Goal: Task Accomplishment & Management: Manage account settings

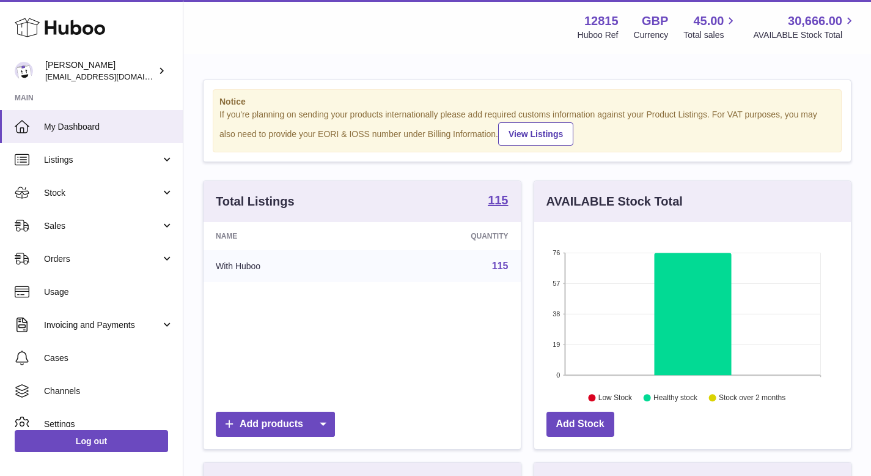
scroll to position [191, 317]
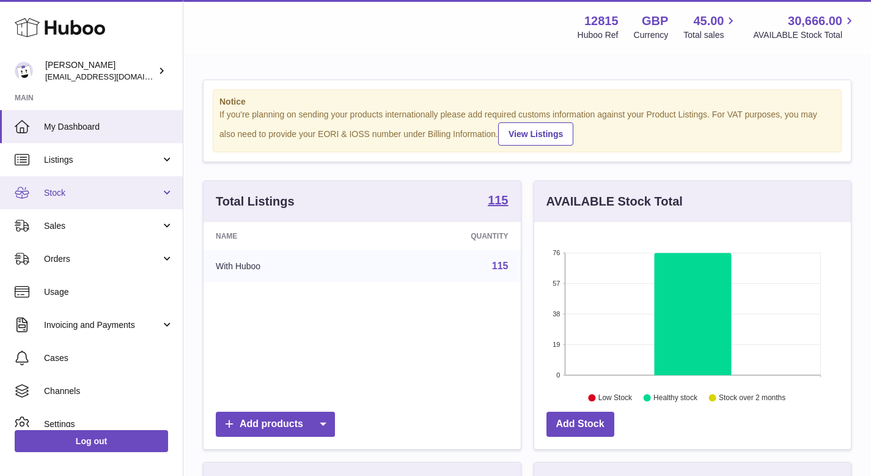
click at [71, 200] on link "Stock" at bounding box center [91, 192] width 183 height 33
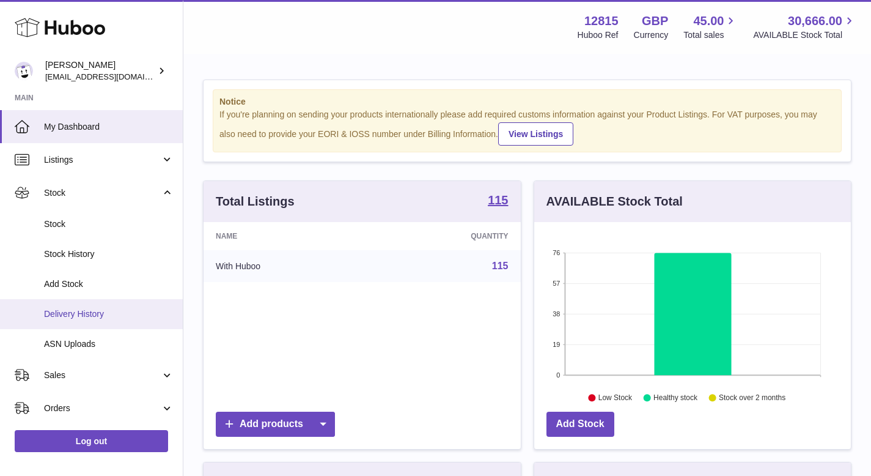
click at [101, 309] on span "Delivery History" at bounding box center [109, 314] width 130 height 12
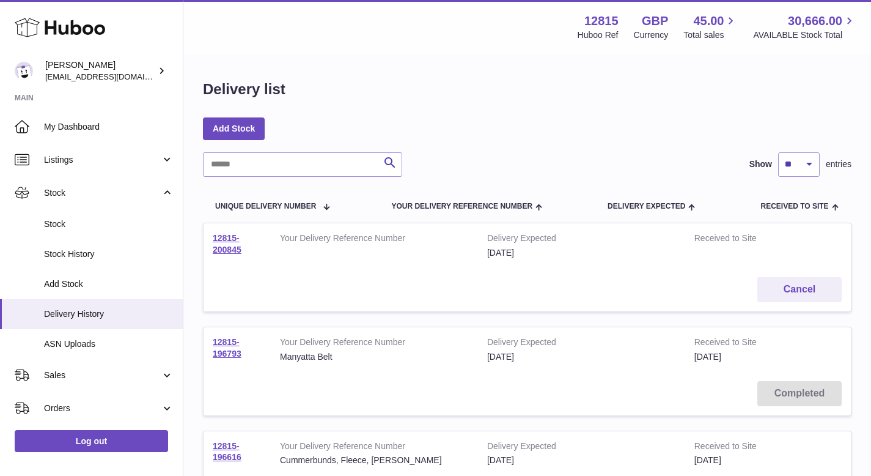
click at [103, 284] on span "Add Stock" at bounding box center [109, 284] width 130 height 12
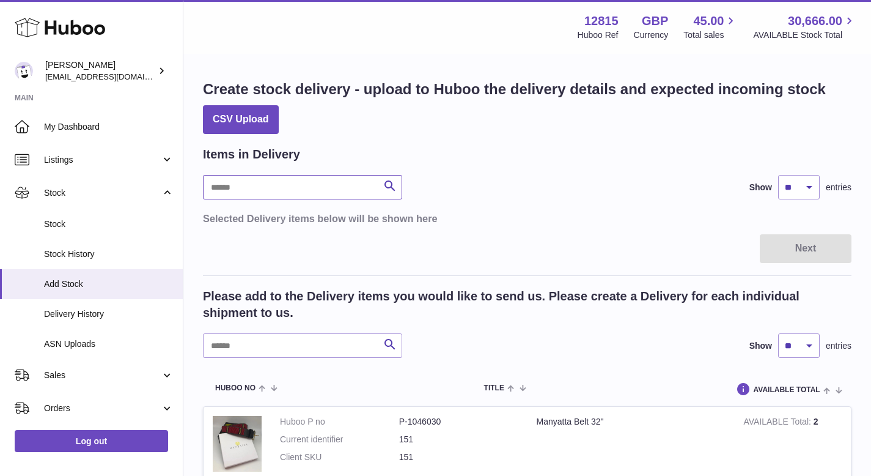
click at [308, 181] on input "text" at bounding box center [302, 187] width 199 height 24
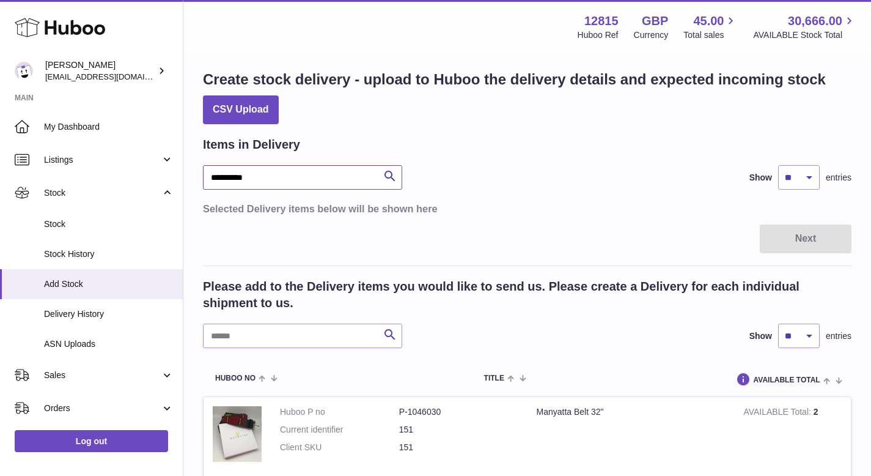
scroll to position [10, 0]
type input "**********"
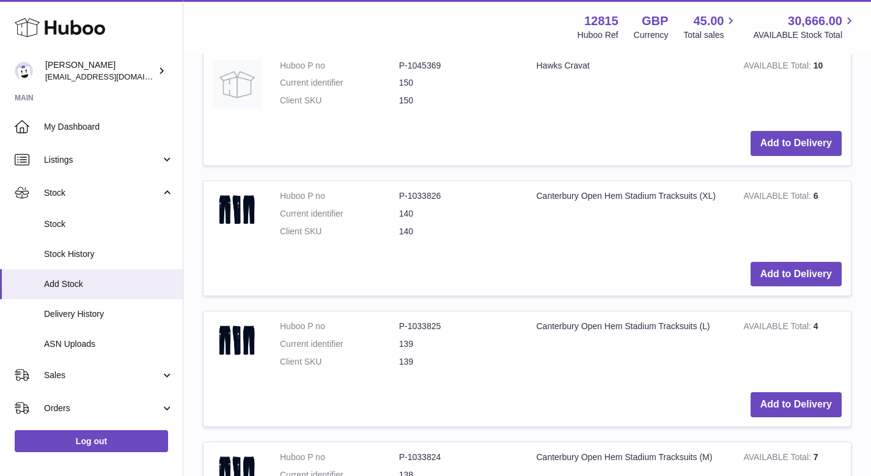
scroll to position [496, 0]
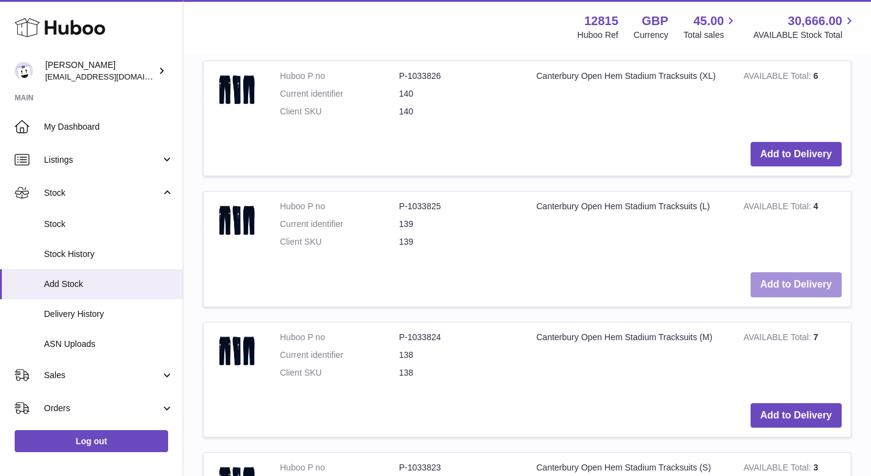
click at [779, 284] on button "Add to Delivery" at bounding box center [796, 284] width 91 height 25
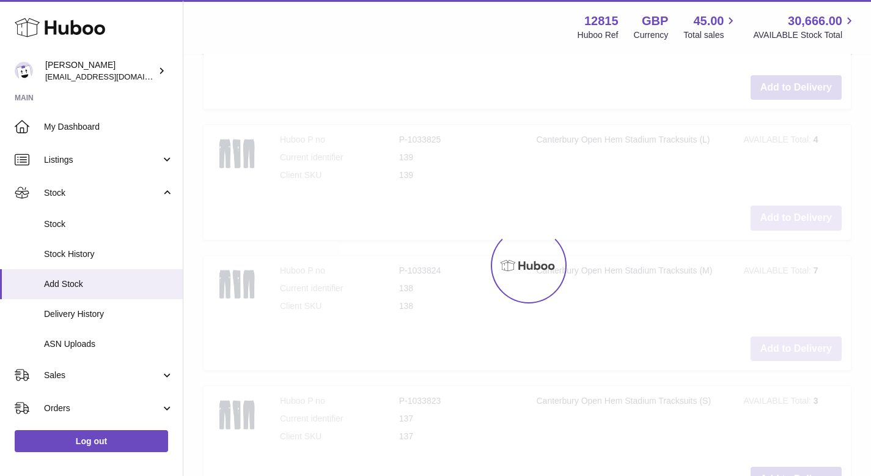
scroll to position [829, 0]
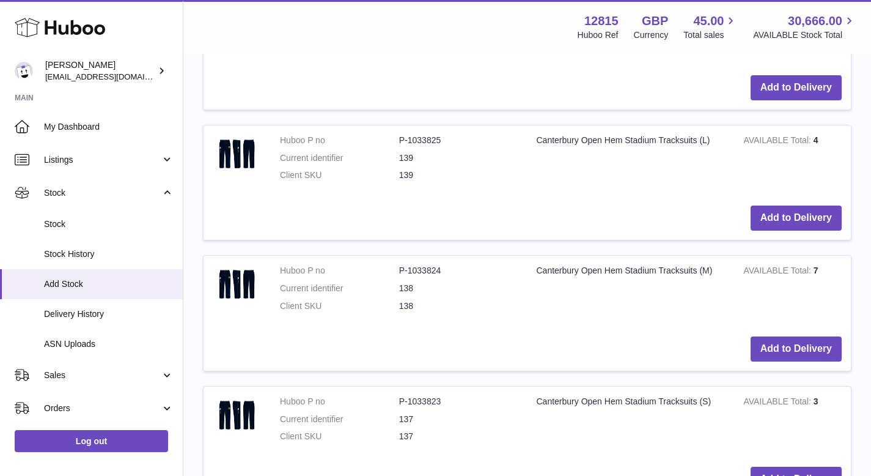
click at [781, 362] on td "Add to Delivery" at bounding box center [527, 348] width 647 height 43
click at [774, 351] on button "Add to Delivery" at bounding box center [796, 348] width 91 height 25
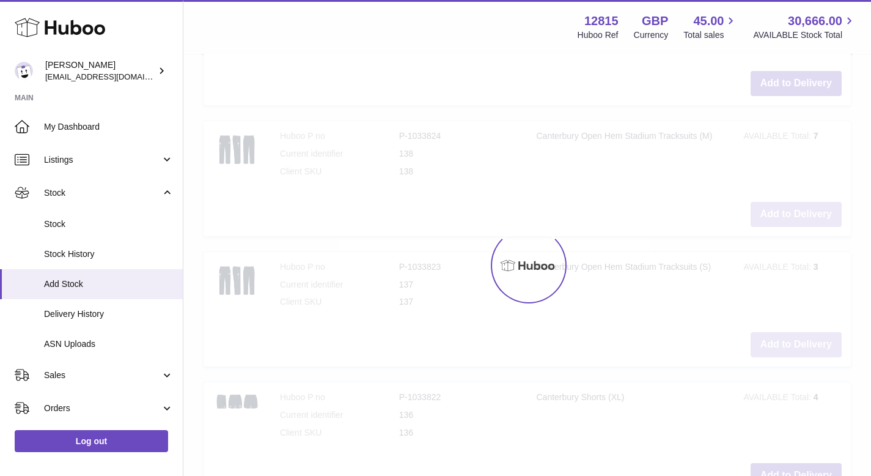
scroll to position [1095, 0]
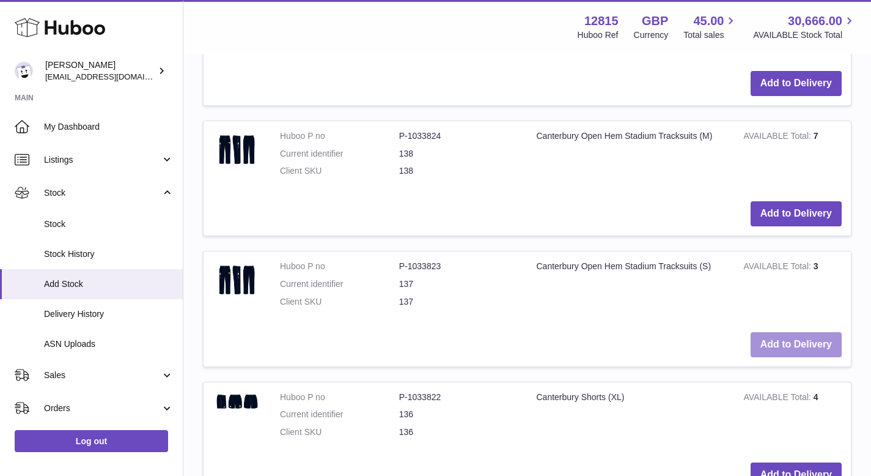
click at [777, 344] on button "Add to Delivery" at bounding box center [796, 344] width 91 height 25
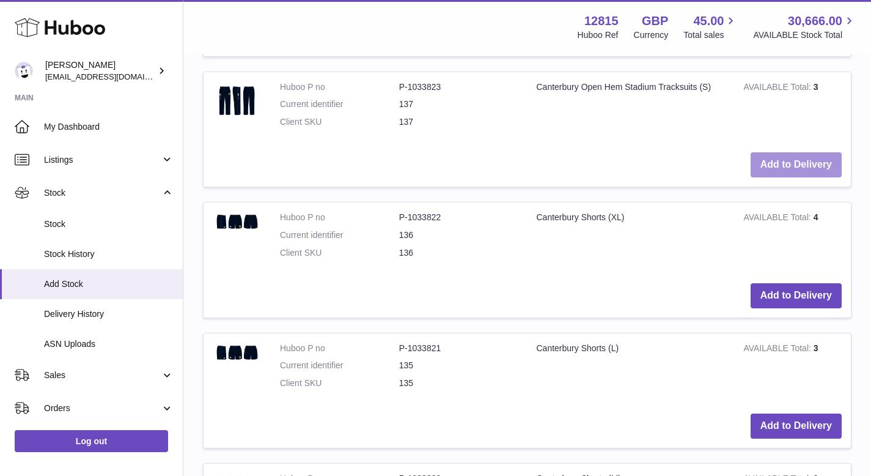
scroll to position [1442, 0]
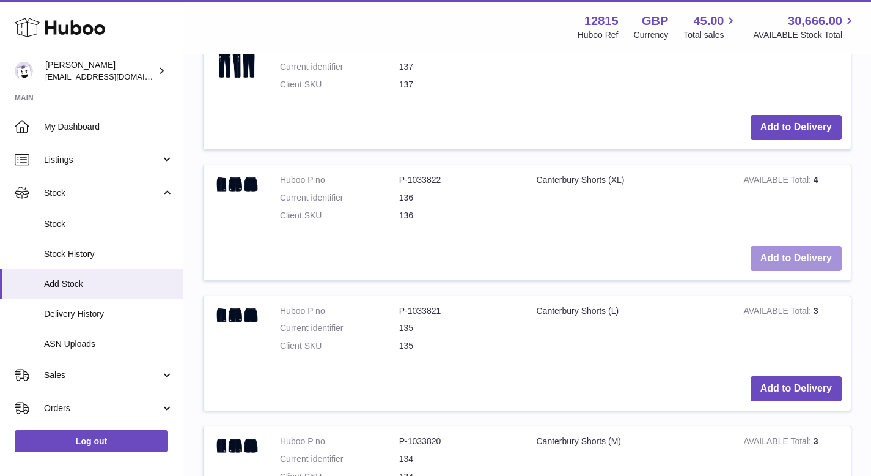
click at [813, 262] on button "Add to Delivery" at bounding box center [796, 258] width 91 height 25
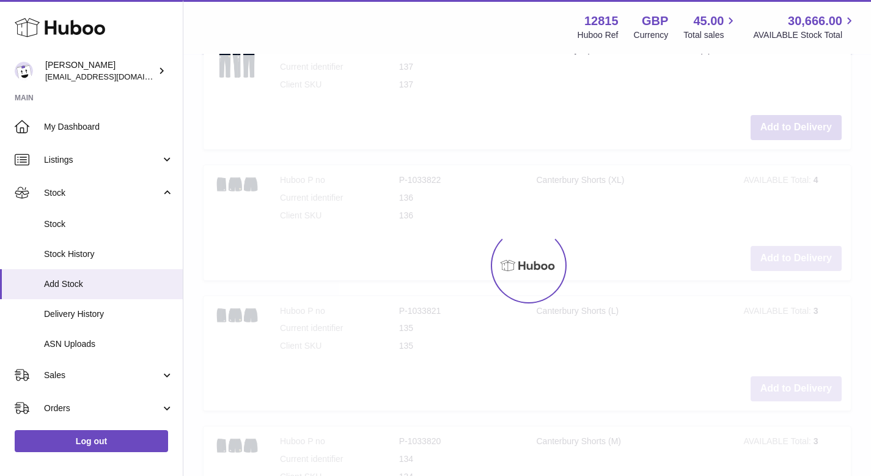
scroll to position [1573, 0]
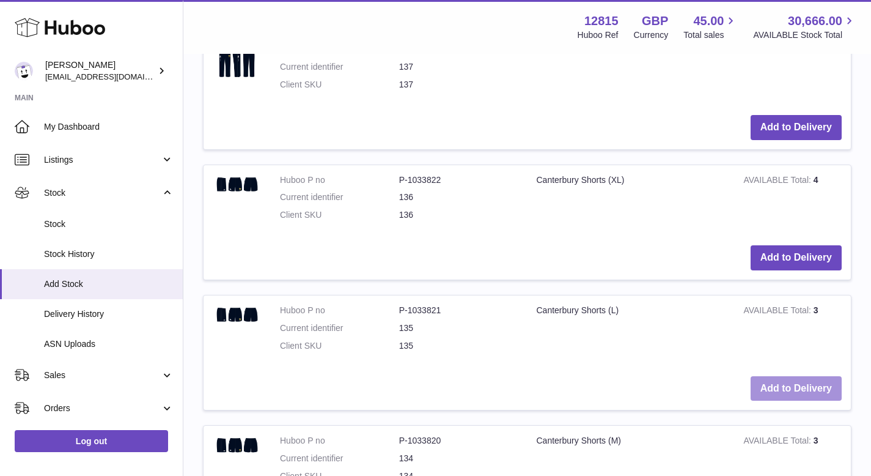
click at [773, 389] on button "Add to Delivery" at bounding box center [796, 388] width 91 height 25
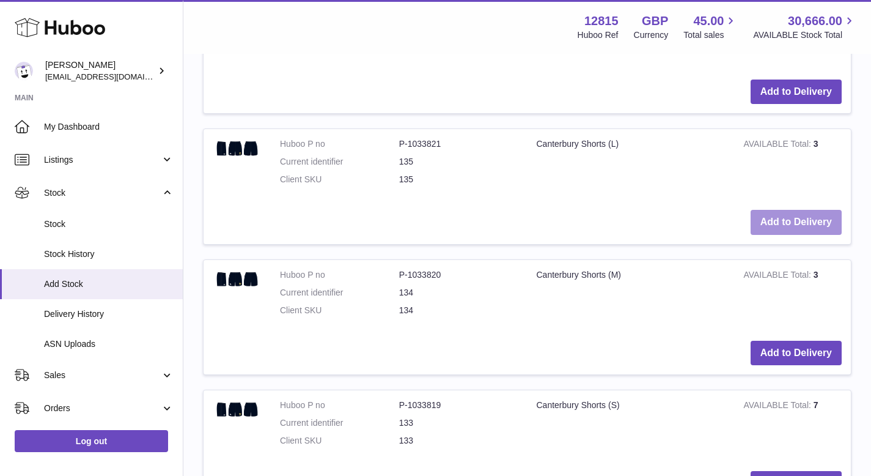
scroll to position [1870, 0]
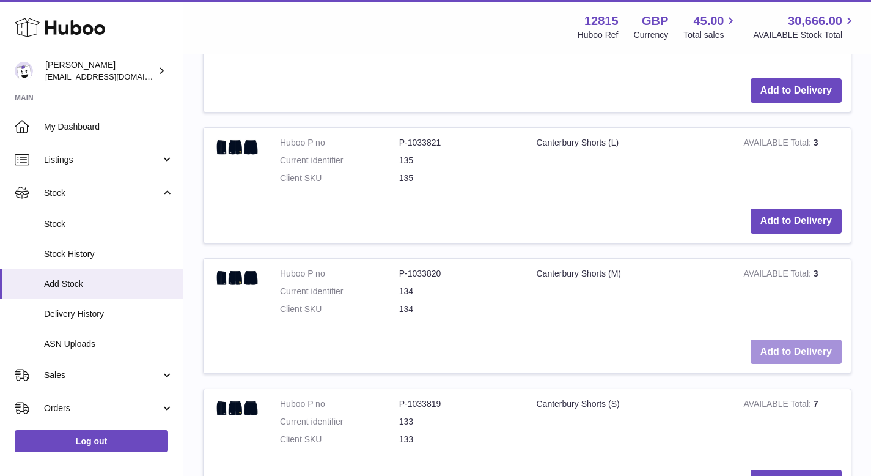
click at [788, 352] on button "Add to Delivery" at bounding box center [796, 351] width 91 height 25
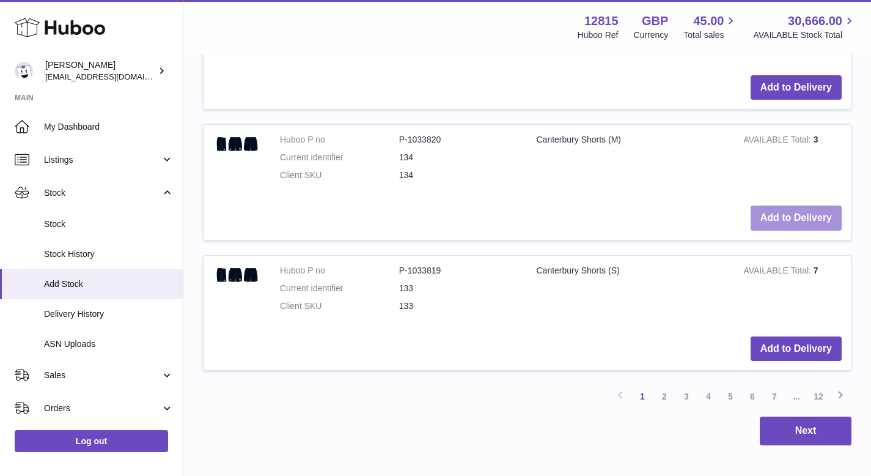
scroll to position [2134, 0]
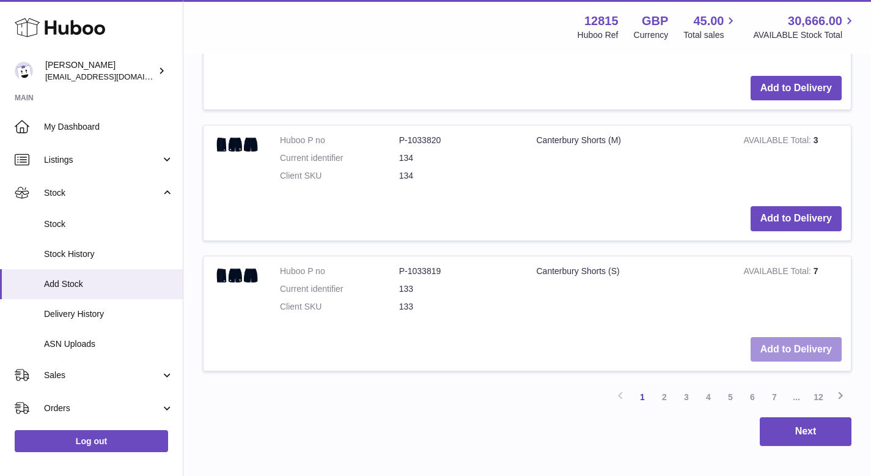
click at [776, 342] on button "Add to Delivery" at bounding box center [796, 349] width 91 height 25
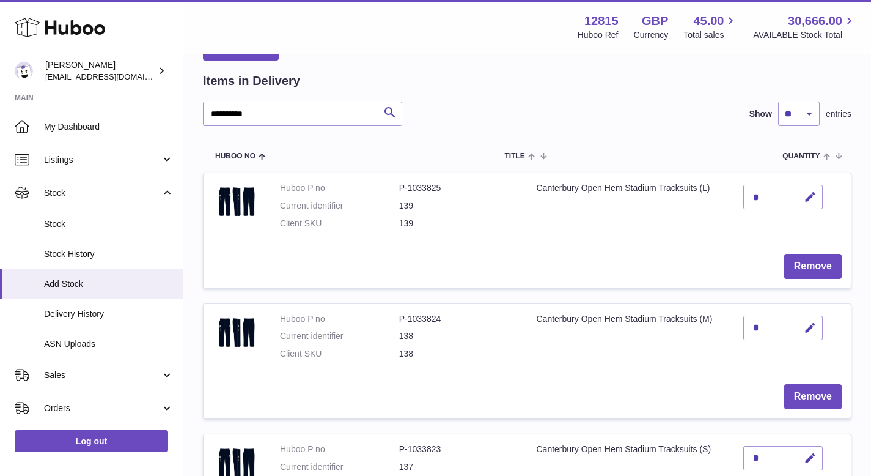
scroll to position [71, 0]
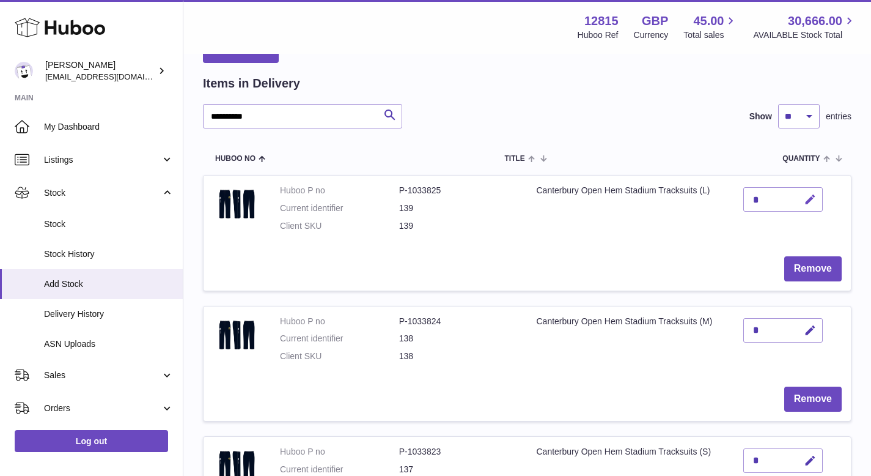
click at [811, 196] on icon "button" at bounding box center [810, 199] width 13 height 13
type input "*"
click at [797, 189] on button "submit" at bounding box center [808, 199] width 23 height 20
click at [811, 328] on icon "button" at bounding box center [810, 330] width 13 height 13
type input "*"
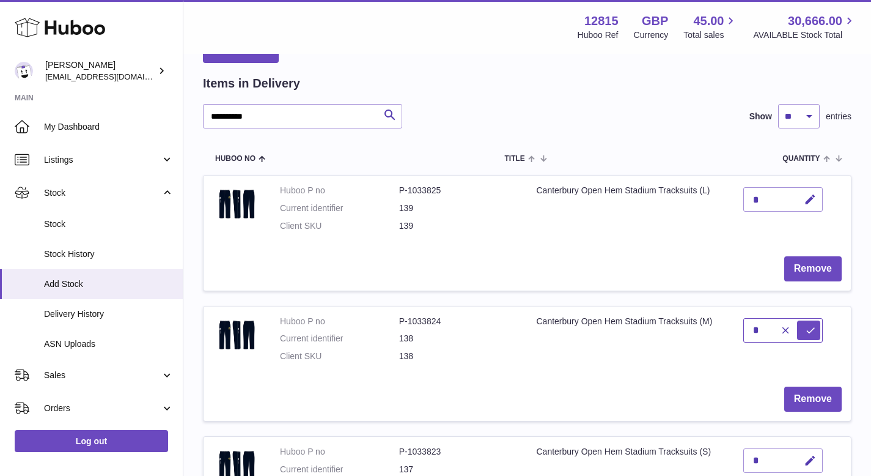
click at [797, 320] on button "submit" at bounding box center [808, 330] width 23 height 20
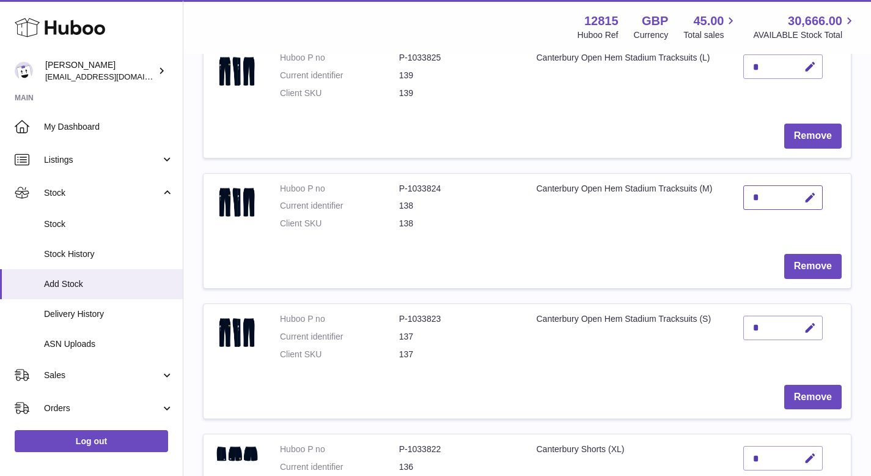
scroll to position [204, 0]
click at [811, 331] on icon "button" at bounding box center [810, 327] width 13 height 13
type input "*"
click at [797, 317] on button "submit" at bounding box center [808, 327] width 23 height 20
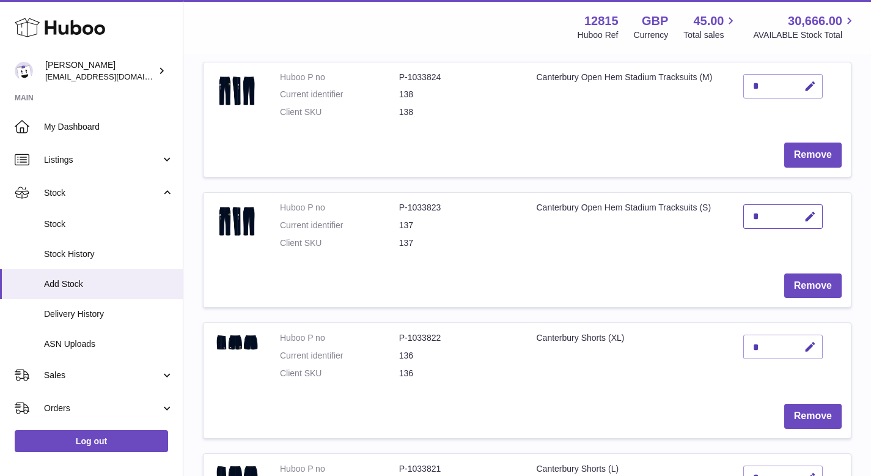
scroll to position [315, 0]
click at [804, 346] on button "button" at bounding box center [808, 346] width 29 height 25
type input "*"
click at [804, 346] on button "submit" at bounding box center [808, 346] width 23 height 20
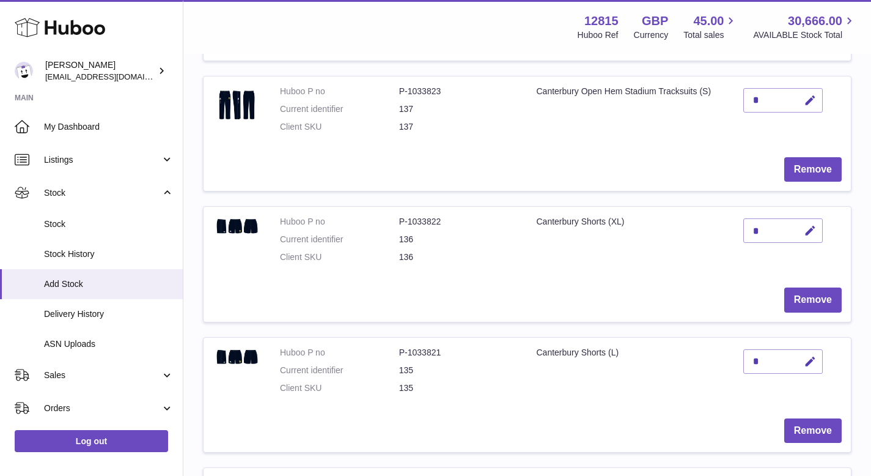
scroll to position [436, 0]
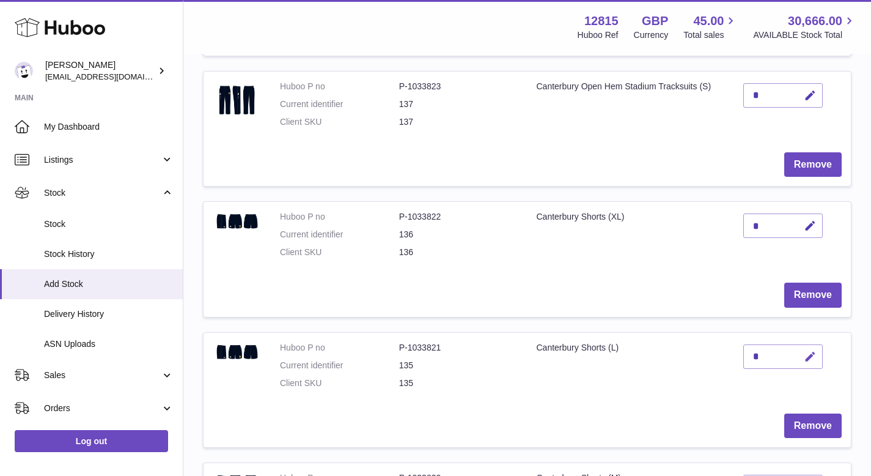
click at [808, 356] on icon "button" at bounding box center [810, 356] width 13 height 13
type input "*"
click at [808, 356] on icon "submit" at bounding box center [810, 356] width 11 height 11
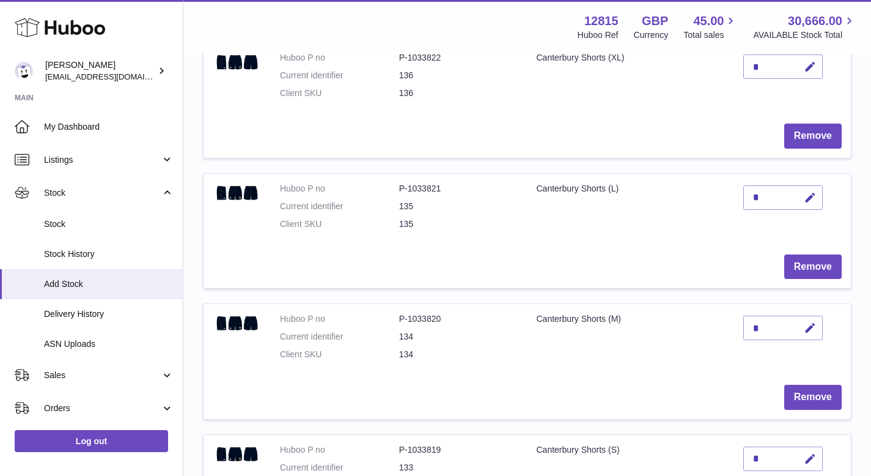
scroll to position [600, 0]
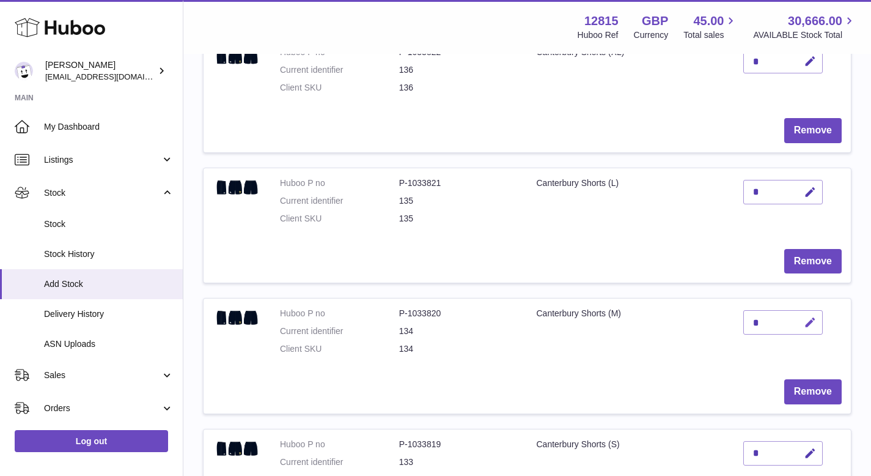
click at [809, 320] on icon "button" at bounding box center [810, 322] width 13 height 13
type input "*"
click at [811, 328] on icon "submit" at bounding box center [810, 322] width 11 height 11
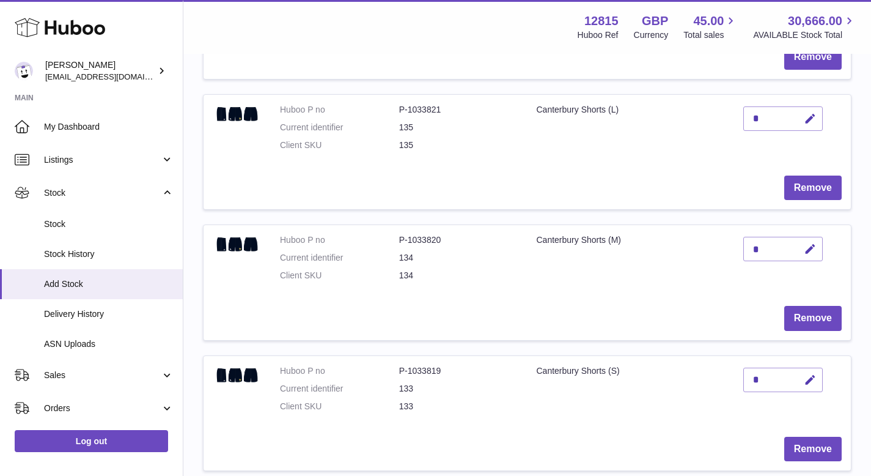
scroll to position [698, 0]
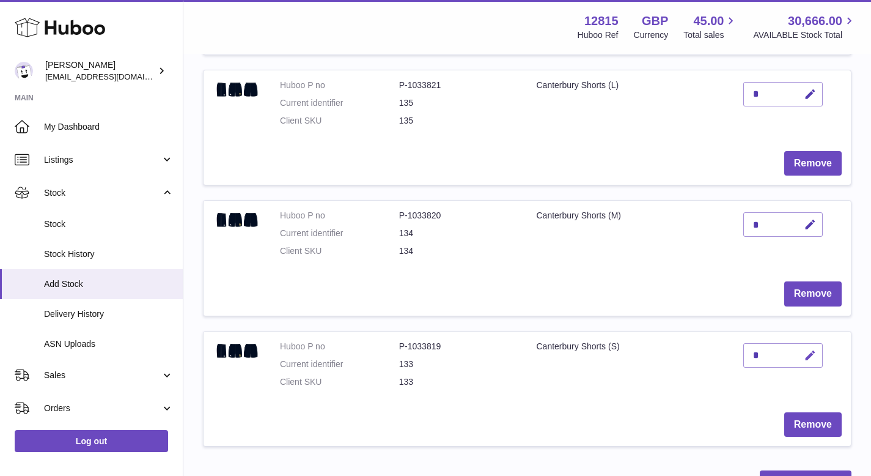
click at [806, 359] on icon "button" at bounding box center [810, 355] width 13 height 13
type input "*"
click at [806, 359] on icon "submit" at bounding box center [810, 355] width 11 height 11
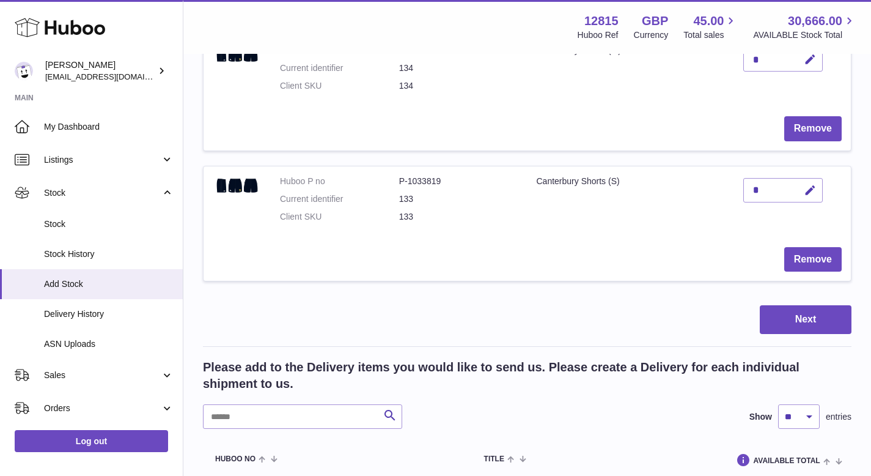
scroll to position [864, 0]
click at [785, 317] on button "Next" at bounding box center [806, 318] width 92 height 29
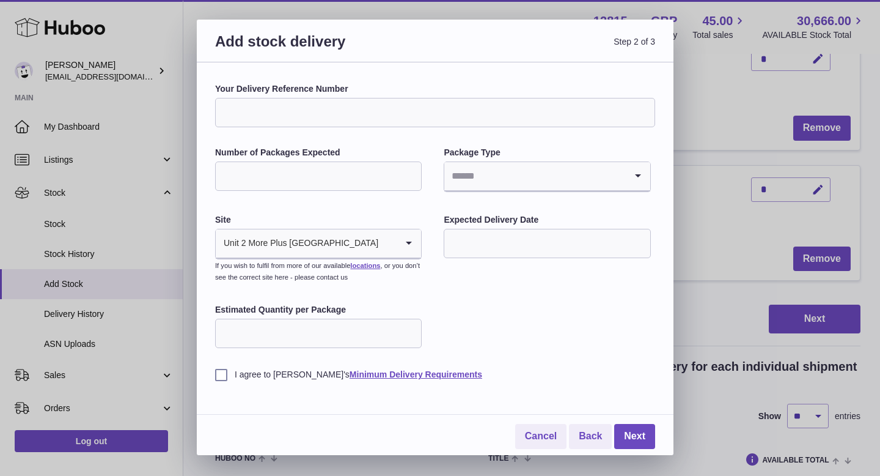
click at [399, 114] on input "Your Delivery Reference Number" at bounding box center [435, 112] width 440 height 29
type input "**********"
click at [346, 174] on input "Number of Packages Expected" at bounding box center [318, 175] width 207 height 29
type input "*"
click at [494, 176] on input "Search for option" at bounding box center [534, 176] width 181 height 28
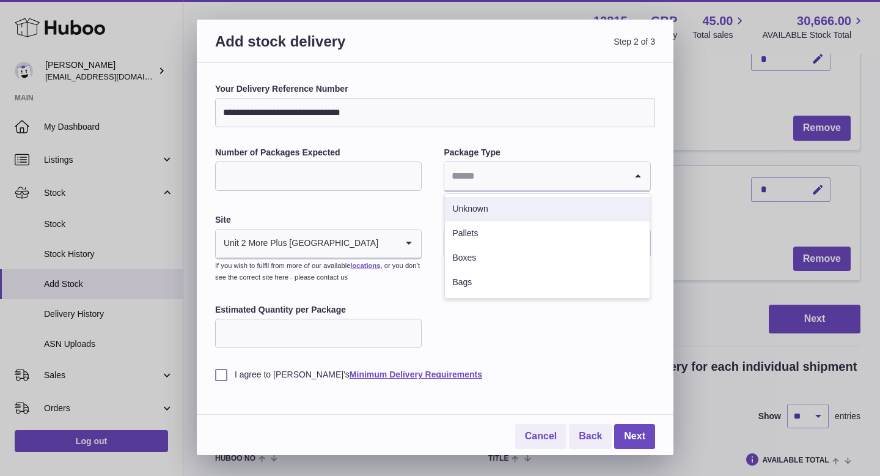
click at [482, 212] on li "Unknown" at bounding box center [547, 209] width 204 height 24
click at [479, 237] on input "text" at bounding box center [547, 243] width 207 height 29
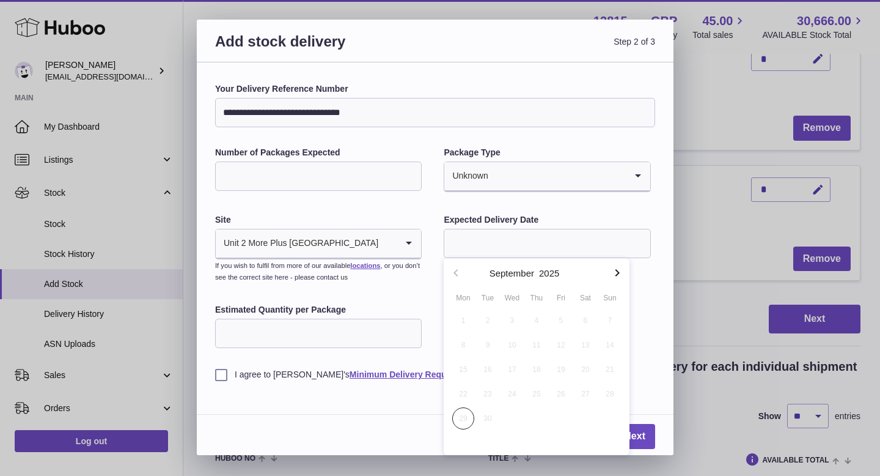
click at [614, 268] on icon "button" at bounding box center [617, 272] width 15 height 15
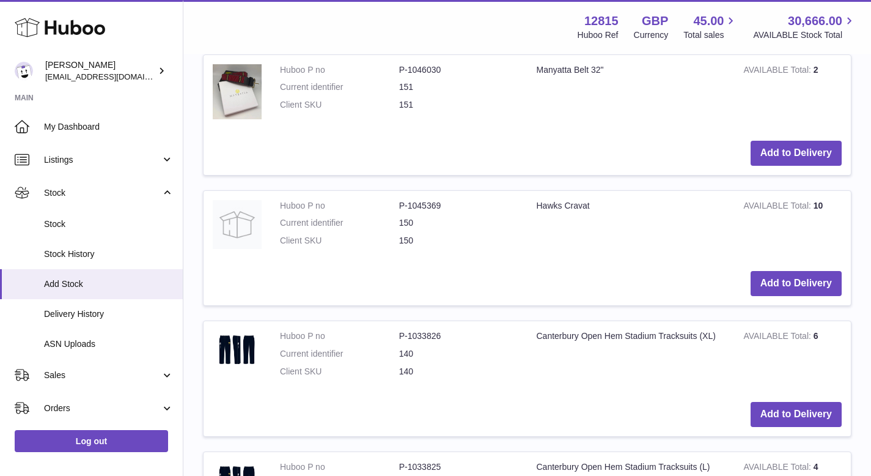
scroll to position [1289, 0]
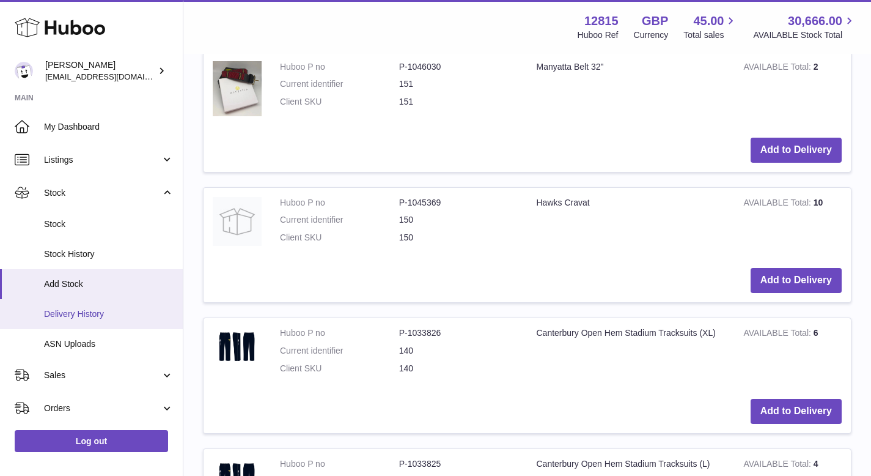
click at [90, 311] on span "Delivery History" at bounding box center [109, 314] width 130 height 12
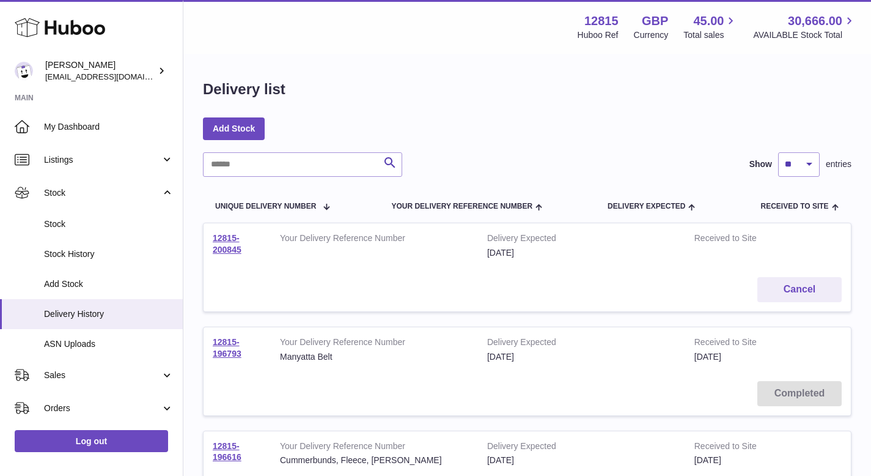
click at [511, 243] on strong "Delivery Expected" at bounding box center [581, 239] width 189 height 15
click at [224, 244] on link "12815-200845" at bounding box center [227, 243] width 29 height 21
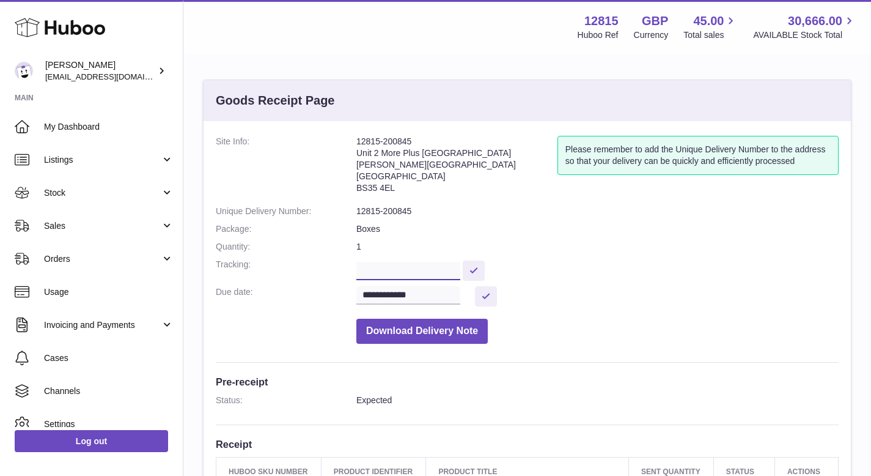
click at [413, 264] on input "text" at bounding box center [408, 271] width 104 height 18
paste input "**********"
type input "**********"
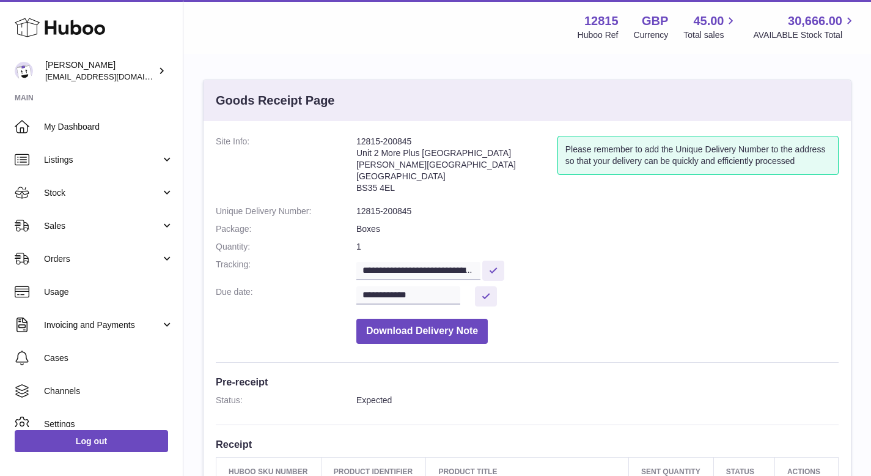
click at [576, 238] on dl "**********" at bounding box center [527, 243] width 623 height 214
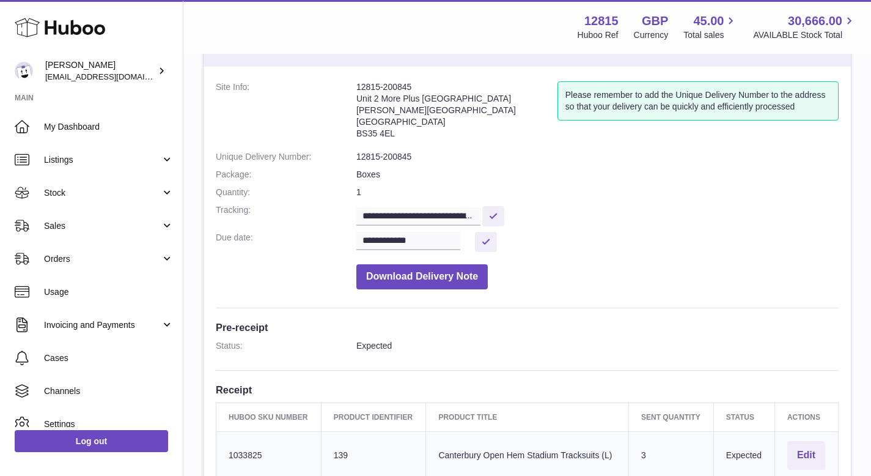
scroll to position [45, 0]
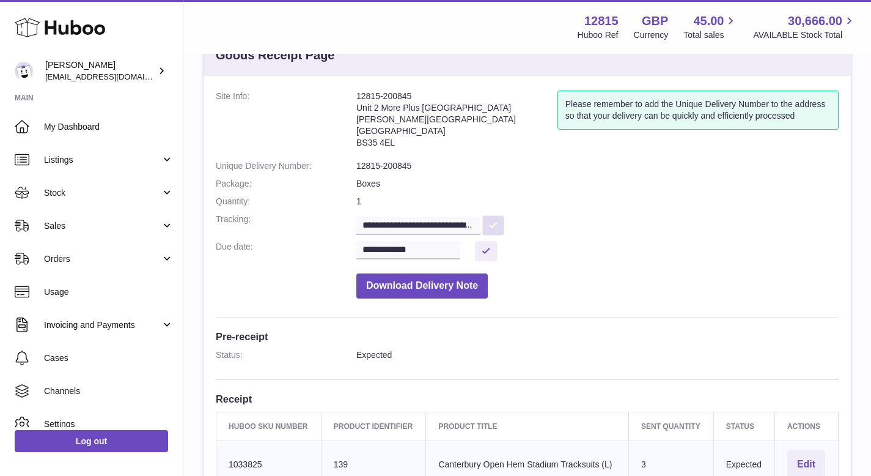
click at [496, 216] on button at bounding box center [493, 225] width 22 height 20
click at [432, 241] on input "**********" at bounding box center [408, 250] width 104 height 18
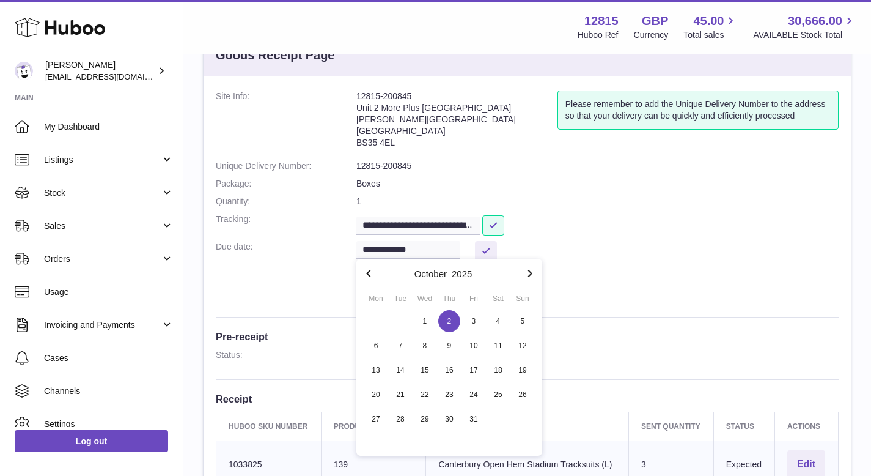
click at [372, 276] on icon "button" at bounding box center [368, 273] width 15 height 15
click at [377, 419] on span "29" at bounding box center [376, 419] width 22 height 22
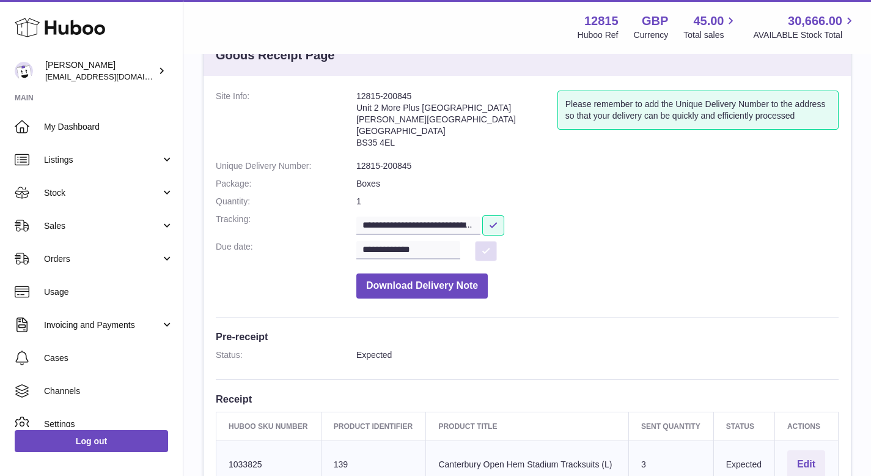
click at [490, 249] on button at bounding box center [486, 251] width 22 height 20
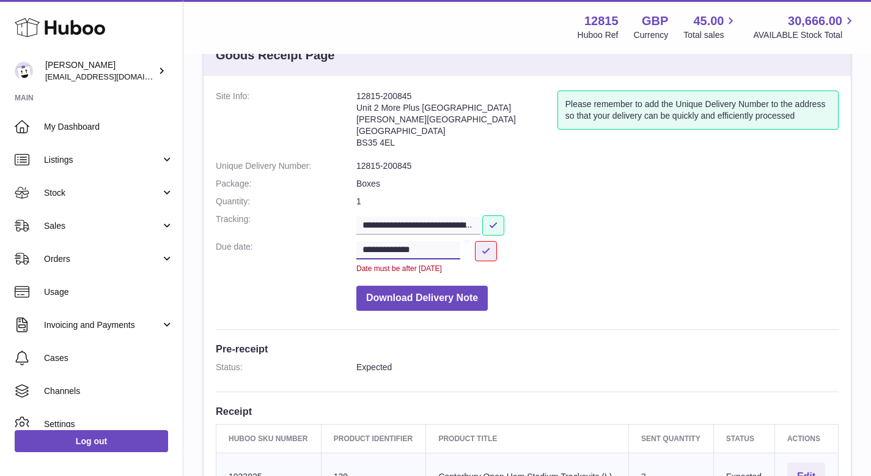
click at [378, 252] on input "**********" at bounding box center [408, 250] width 104 height 18
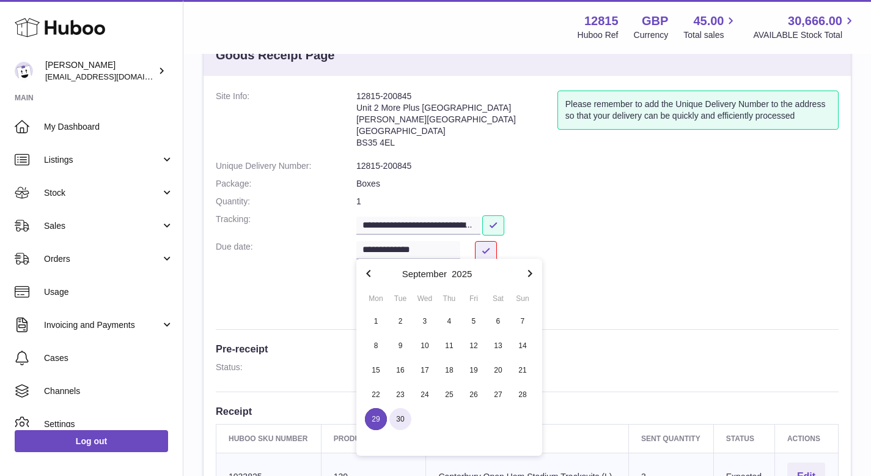
click at [403, 414] on span "30" at bounding box center [400, 419] width 22 height 22
type input "**********"
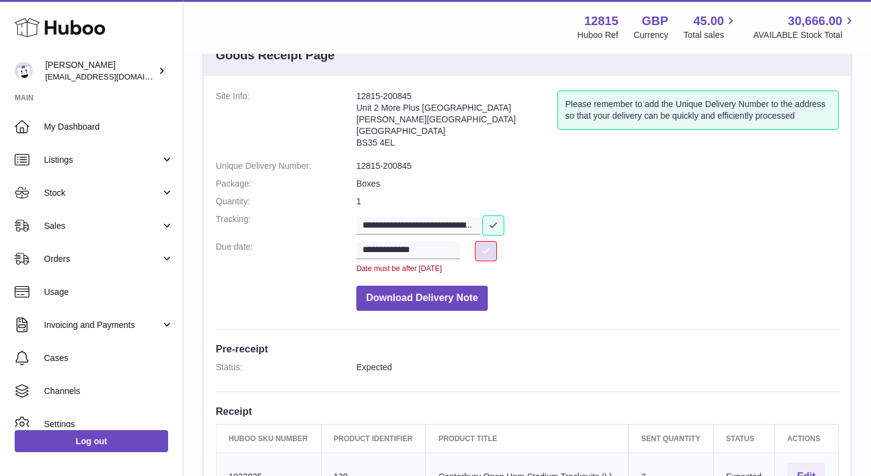
click at [482, 248] on button at bounding box center [486, 251] width 22 height 20
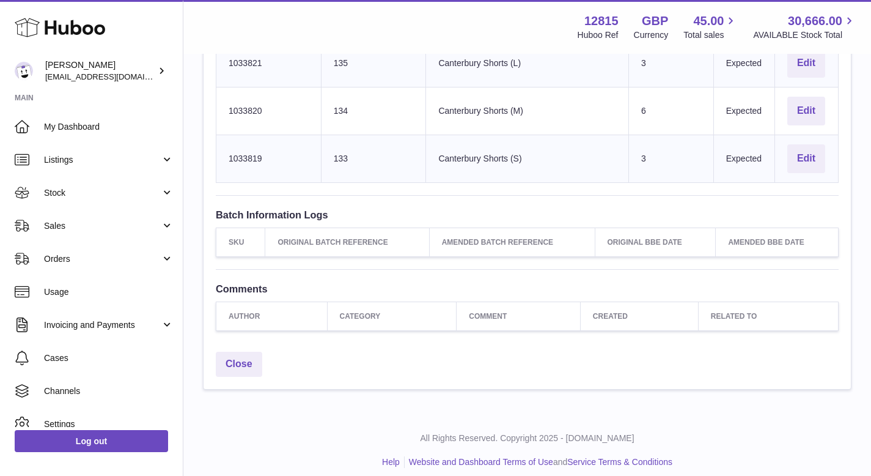
scroll to position [639, 0]
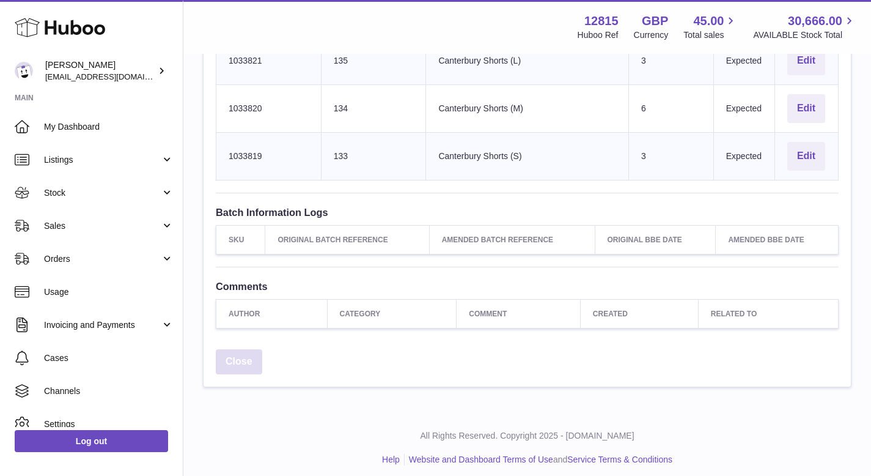
click at [227, 356] on link "Close" at bounding box center [239, 361] width 46 height 25
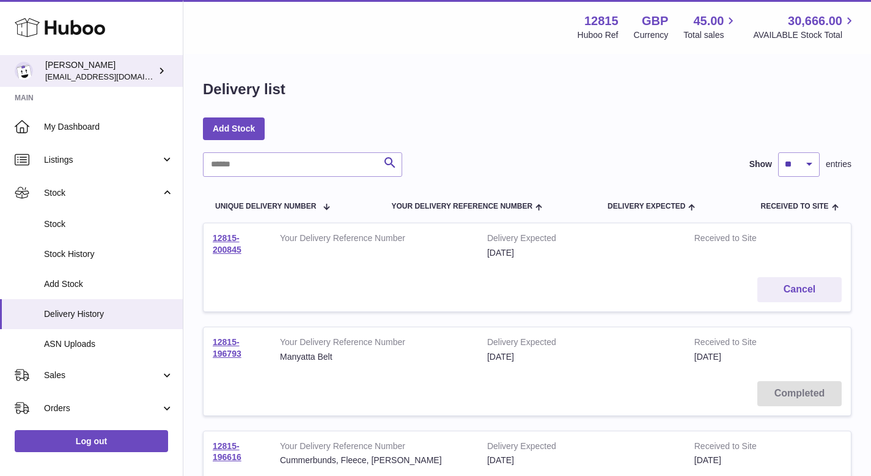
click at [81, 62] on div "[PERSON_NAME] [EMAIL_ADDRESS][DOMAIN_NAME]" at bounding box center [100, 70] width 110 height 23
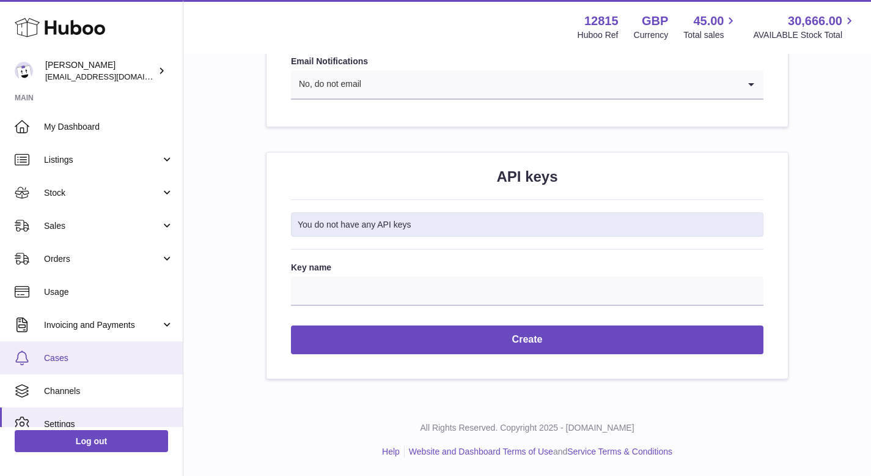
scroll to position [46, 0]
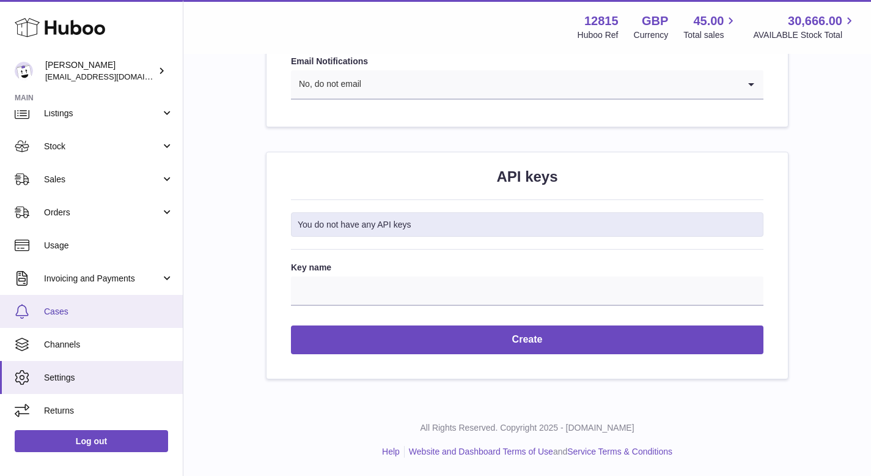
click at [95, 315] on span "Cases" at bounding box center [109, 312] width 130 height 12
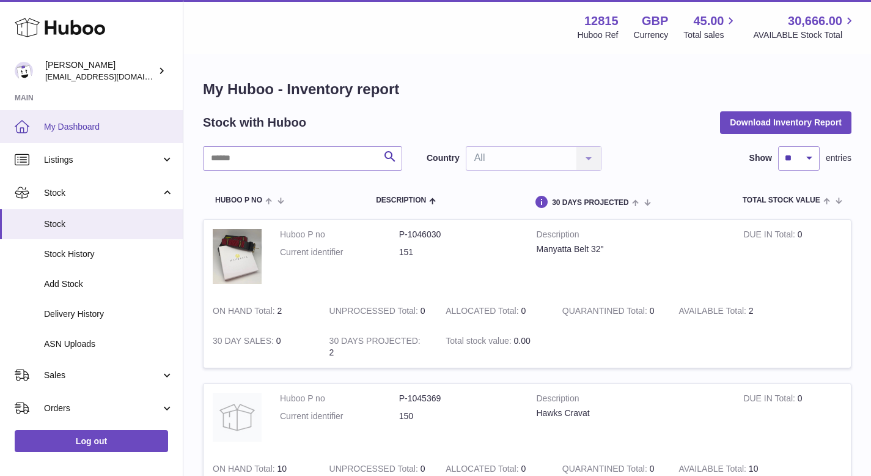
click at [97, 131] on span "My Dashboard" at bounding box center [109, 127] width 130 height 12
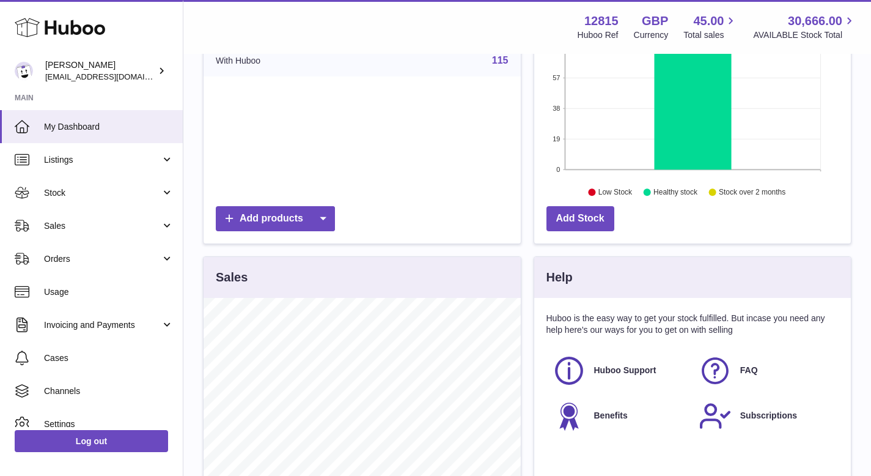
scroll to position [208, 0]
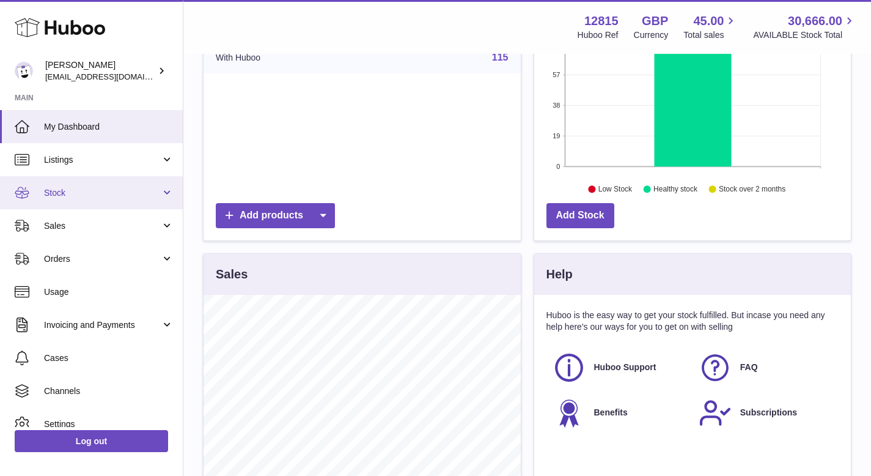
click at [114, 196] on span "Stock" at bounding box center [102, 193] width 117 height 12
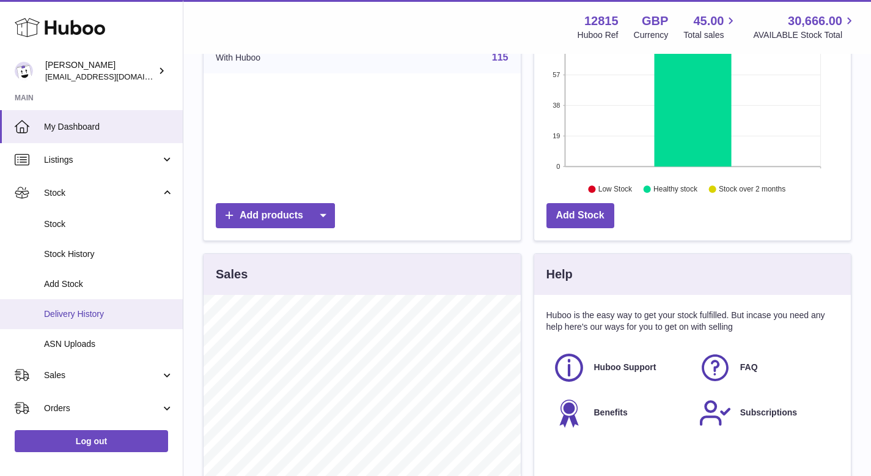
click at [102, 313] on span "Delivery History" at bounding box center [109, 314] width 130 height 12
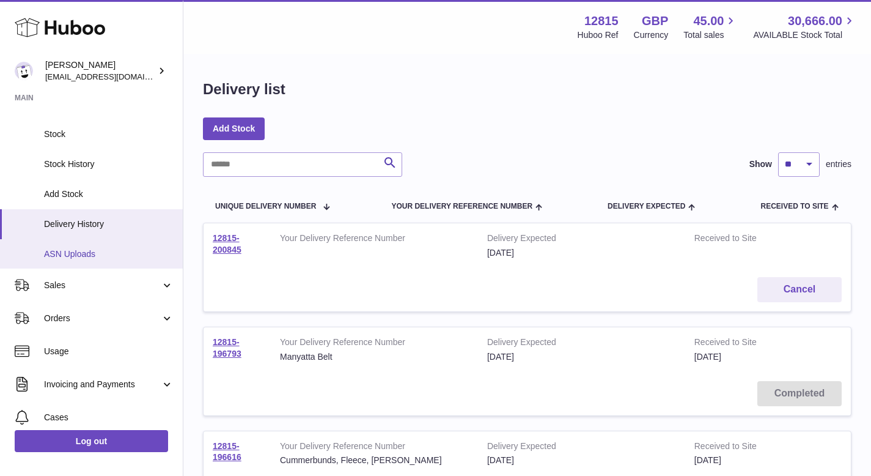
scroll to position [91, 0]
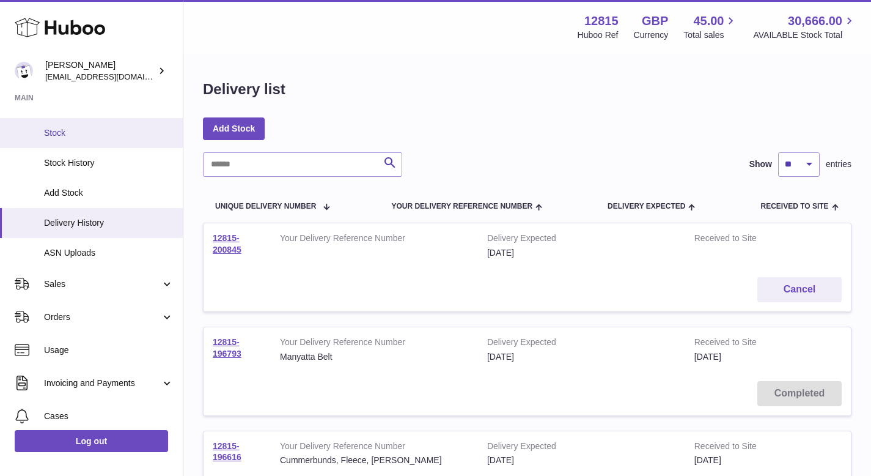
click at [92, 126] on link "Stock" at bounding box center [91, 133] width 183 height 30
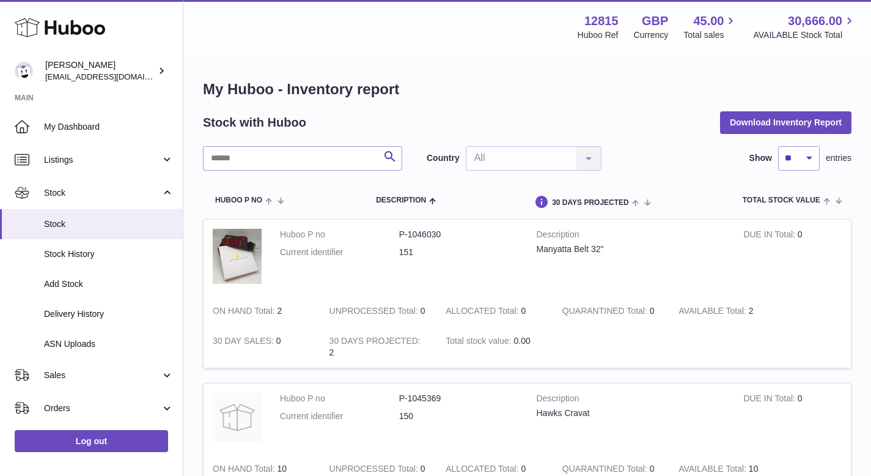
click at [581, 152] on div "Country All All No elements found. Consider changing the search query. List is …" at bounding box center [514, 158] width 175 height 24
click at [608, 202] on span "30 DAYS PROJECTED" at bounding box center [590, 203] width 77 height 8
click at [634, 198] on span at bounding box center [638, 202] width 19 height 10
click at [818, 199] on span "Total stock value" at bounding box center [782, 200] width 78 height 8
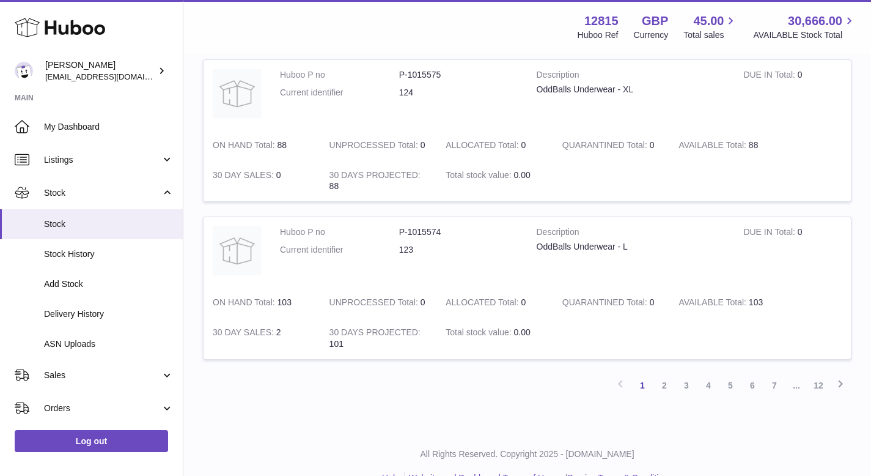
scroll to position [1450, 0]
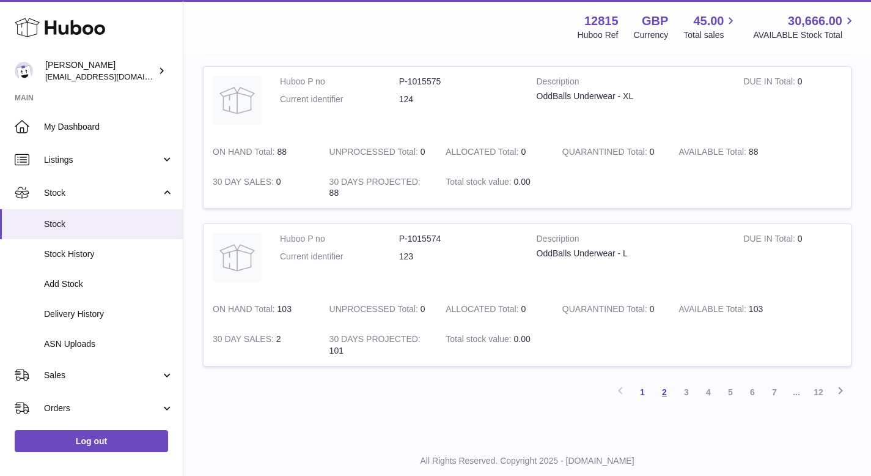
click at [663, 391] on link "2" at bounding box center [664, 392] width 22 height 22
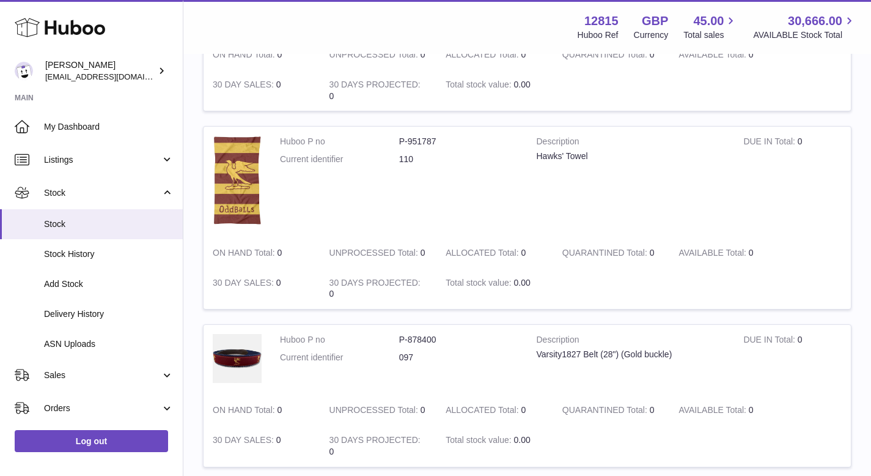
scroll to position [1540, 0]
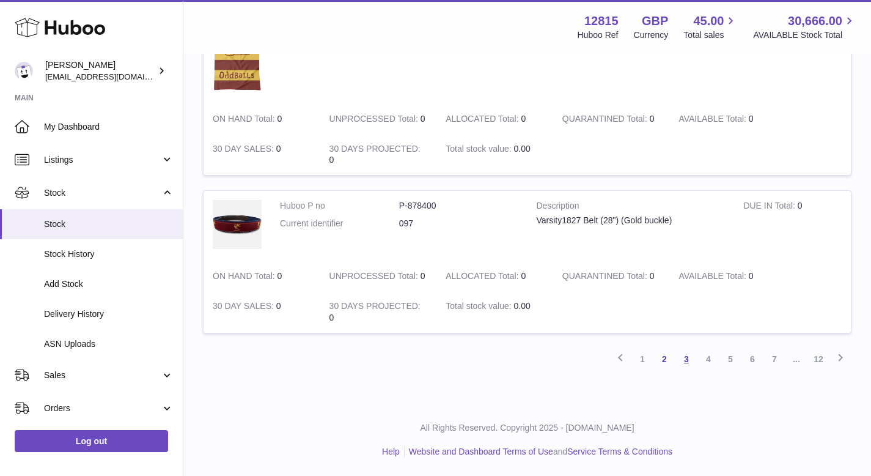
click at [687, 358] on link "3" at bounding box center [686, 359] width 22 height 22
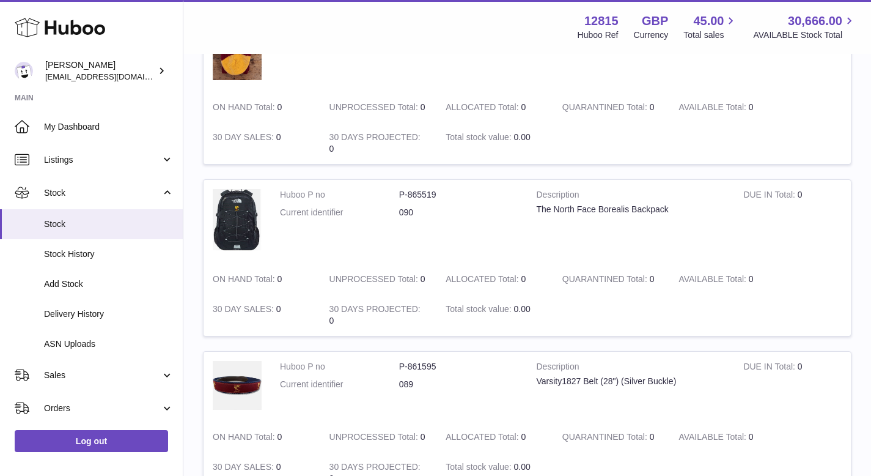
scroll to position [240, 0]
